Goal: Register for event/course

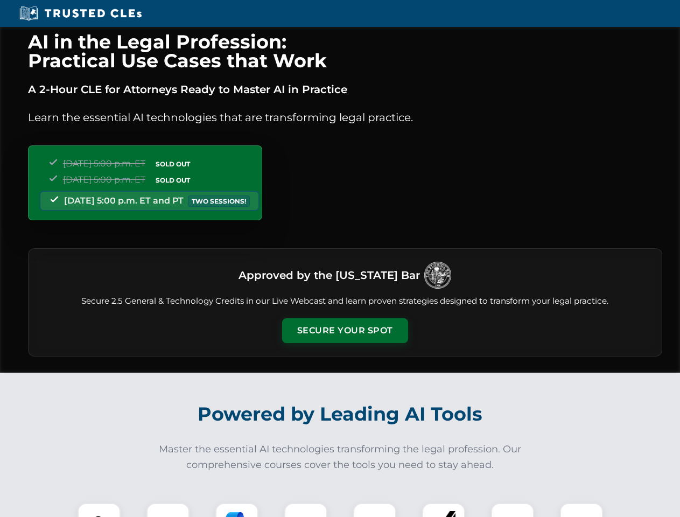
click at [345, 331] on button "Secure Your Spot" at bounding box center [345, 330] width 126 height 25
click at [99, 510] on img at bounding box center [98, 524] width 31 height 31
click at [168, 510] on div at bounding box center [167, 524] width 43 height 43
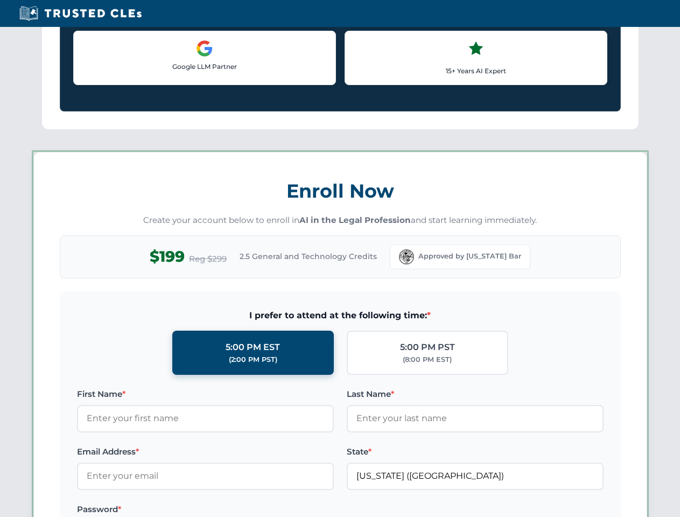
click at [306, 510] on label "Password *" at bounding box center [205, 509] width 257 height 13
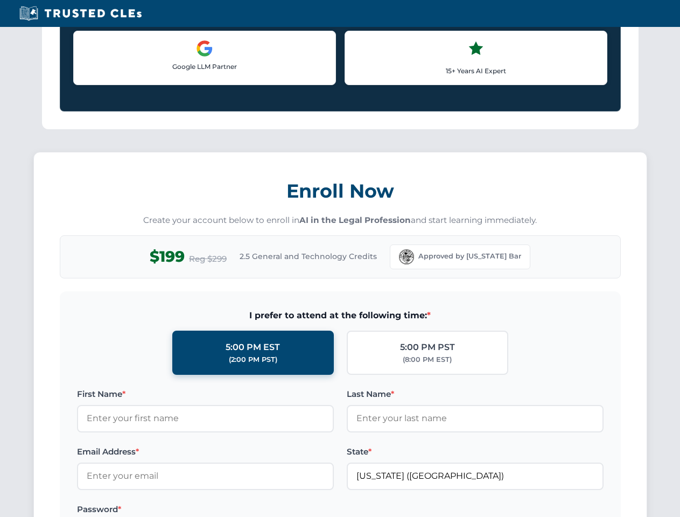
scroll to position [1057, 0]
